Goal: Information Seeking & Learning: Learn about a topic

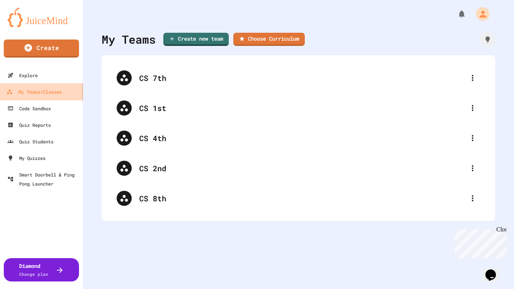
click at [43, 93] on div "My Teams/Classes" at bounding box center [33, 91] width 55 height 9
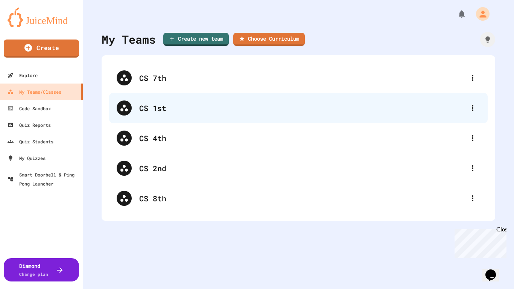
click at [144, 107] on div "CS 1st" at bounding box center [302, 107] width 326 height 11
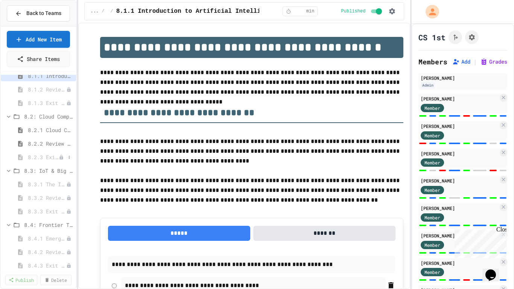
scroll to position [38, 0]
click at [62, 179] on icon at bounding box center [60, 180] width 3 height 5
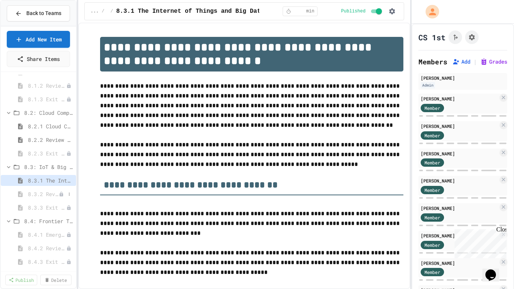
click at [60, 194] on icon at bounding box center [60, 193] width 3 height 5
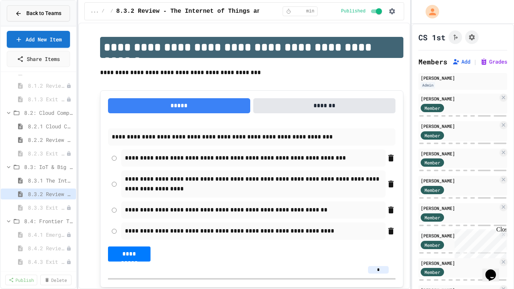
click at [38, 15] on span "Back to Teams" at bounding box center [43, 13] width 35 height 8
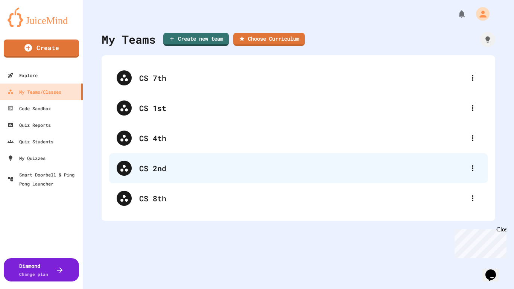
click at [149, 164] on div "CS 2nd" at bounding box center [302, 167] width 326 height 11
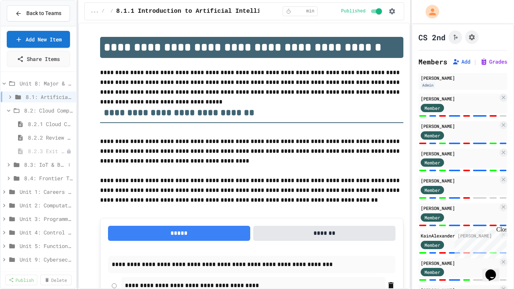
click at [54, 164] on span "8.3: IoT & Big Data" at bounding box center [44, 165] width 41 height 8
click at [55, 177] on span "8.3.1 The Internet of Things and Big Data: Our Connected Digital World" at bounding box center [43, 178] width 31 height 8
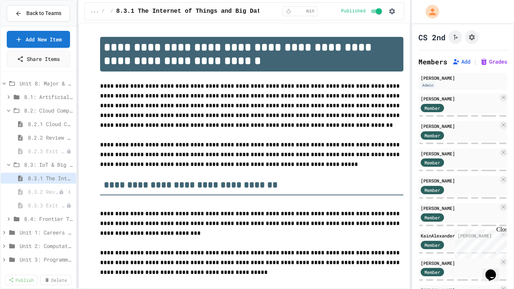
click at [50, 191] on span "8.3.2 Review - The Internet of Things and Big Data" at bounding box center [43, 192] width 31 height 8
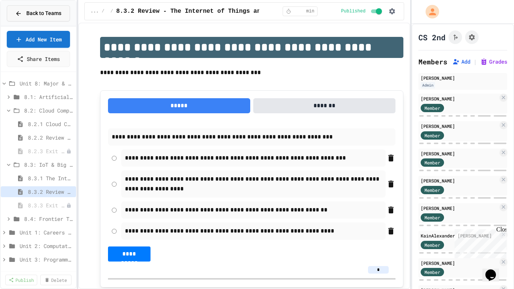
click at [47, 11] on span "Back to Teams" at bounding box center [43, 13] width 35 height 8
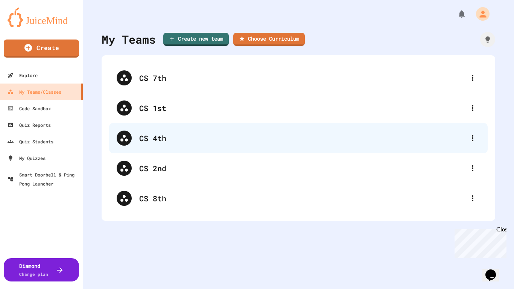
click at [161, 139] on div "CS 4th" at bounding box center [302, 137] width 326 height 11
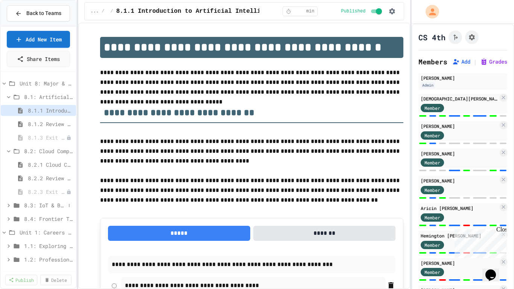
click at [54, 204] on span "8.3: IoT & Big Data" at bounding box center [44, 205] width 41 height 8
click at [54, 215] on span "8.3.1 The Internet of Things and Big Data: Our Connected Digital World" at bounding box center [43, 219] width 31 height 8
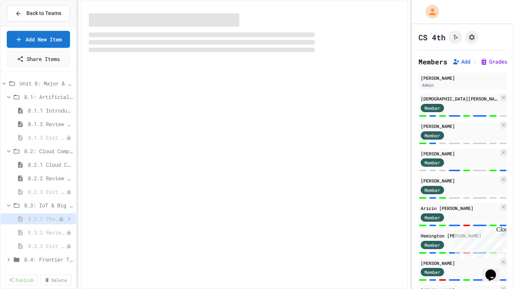
click at [55, 219] on span "8.3.1 The Internet of Things and Big Data: Our Connected Digital World" at bounding box center [43, 219] width 31 height 8
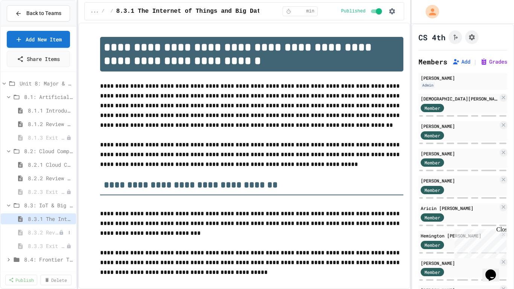
click at [48, 232] on span "8.3.2 Review - The Internet of Things and Big Data" at bounding box center [43, 232] width 31 height 8
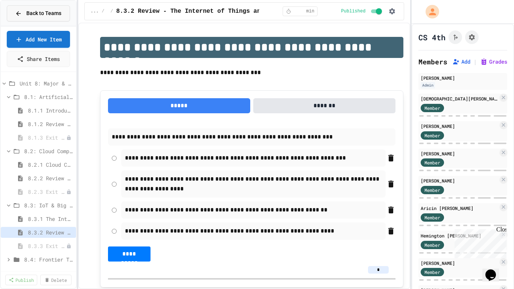
click at [26, 15] on div "Back to Teams" at bounding box center [38, 13] width 46 height 8
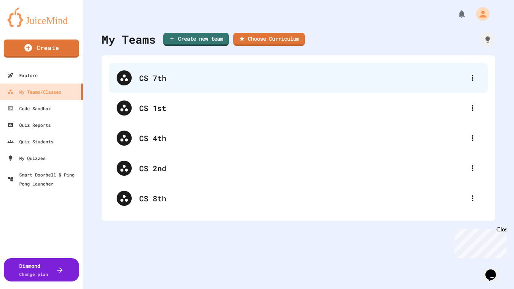
click at [154, 80] on div "CS 7th" at bounding box center [302, 77] width 326 height 11
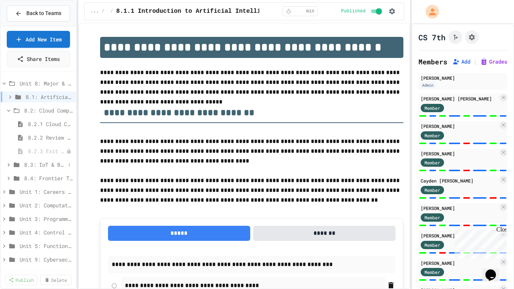
click at [58, 164] on span "8.3: IoT & Big Data" at bounding box center [44, 165] width 41 height 8
click at [61, 179] on icon at bounding box center [61, 178] width 5 height 5
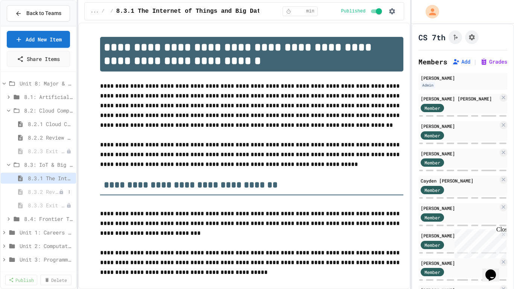
click at [53, 189] on span "8.3.2 Review - The Internet of Things and Big Data" at bounding box center [43, 192] width 31 height 8
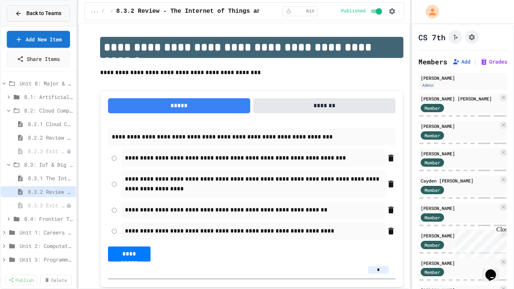
click at [44, 15] on span "Back to Teams" at bounding box center [43, 13] width 35 height 8
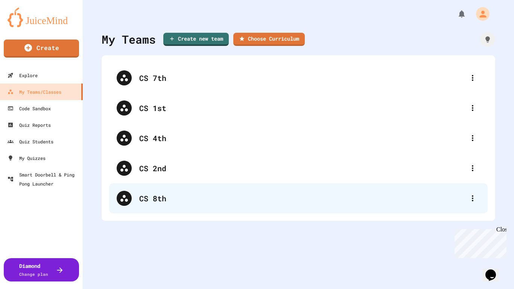
click at [162, 197] on div "CS 8th" at bounding box center [302, 198] width 326 height 11
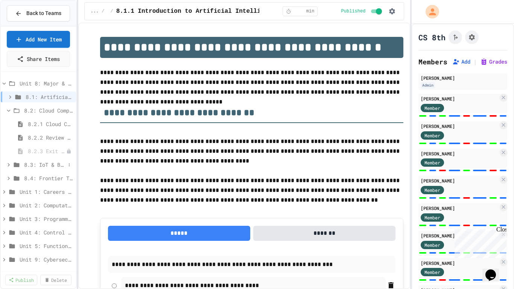
click at [48, 163] on span "8.3: IoT & Big Data" at bounding box center [44, 165] width 41 height 8
click at [41, 176] on span "8.3.1 The Internet of Things and Big Data: Our Connected Digital World" at bounding box center [43, 178] width 31 height 8
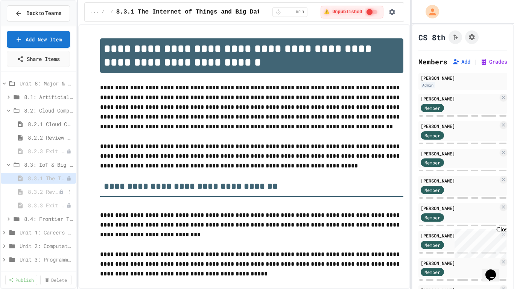
click at [52, 192] on span "8.3.2 Review - The Internet of Things and Big Data" at bounding box center [43, 192] width 31 height 8
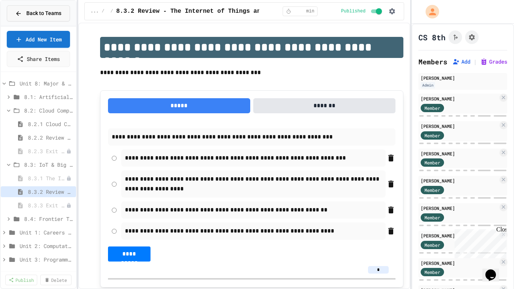
click at [46, 12] on span "Back to Teams" at bounding box center [43, 13] width 35 height 8
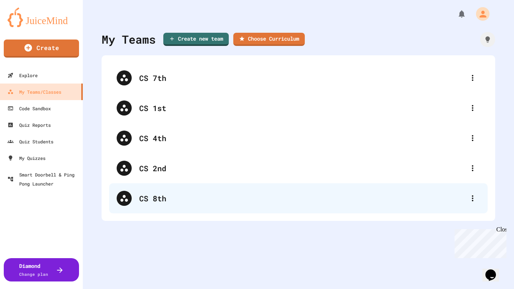
click at [153, 194] on div "CS 8th" at bounding box center [302, 198] width 326 height 11
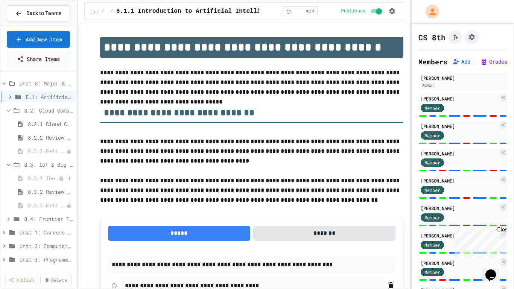
click at [59, 177] on icon at bounding box center [61, 178] width 5 height 5
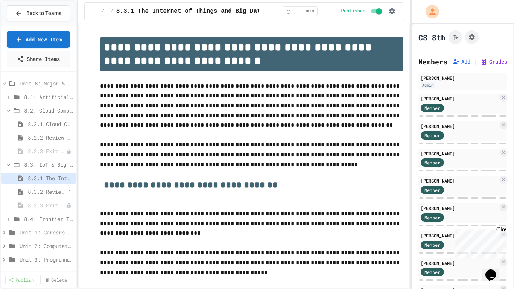
click at [53, 193] on span "8.3.2 Review - The Internet of Things and Big Data" at bounding box center [47, 192] width 38 height 8
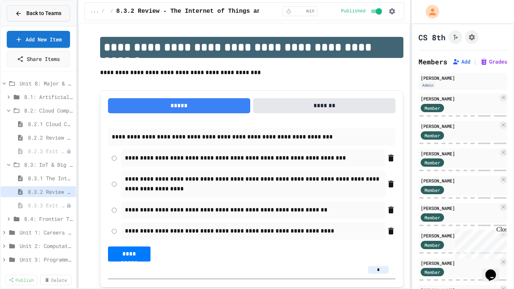
click at [52, 12] on span "Back to Teams" at bounding box center [43, 13] width 35 height 8
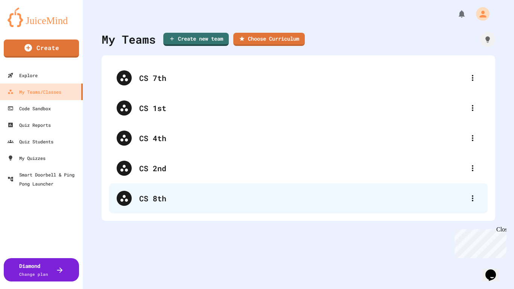
click at [155, 196] on div "CS 8th" at bounding box center [302, 198] width 326 height 11
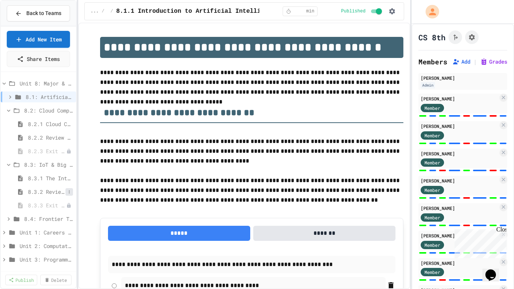
click at [65, 191] on button at bounding box center [69, 192] width 8 height 8
click at [54, 190] on div at bounding box center [257, 144] width 514 height 289
click at [54, 190] on span "8.3.2 Review - The Internet of Things and Big Data" at bounding box center [50, 192] width 45 height 8
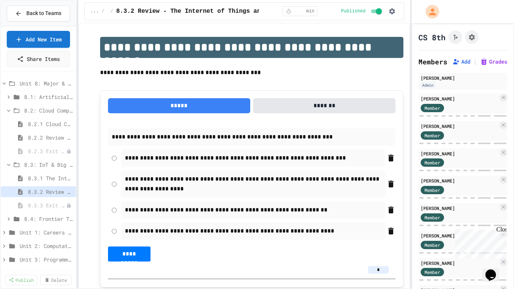
click at [0, 0] on icon at bounding box center [0, 0] width 0 height 0
click at [303, 71] on div at bounding box center [257, 144] width 514 height 289
click at [50, 219] on span "8.4: Frontier Tech Spotlight" at bounding box center [44, 219] width 41 height 8
click at [54, 233] on span "8.4.1 Emerging Technologies: Shaping Our Digital Future" at bounding box center [43, 232] width 31 height 8
